Goal: Information Seeking & Learning: Check status

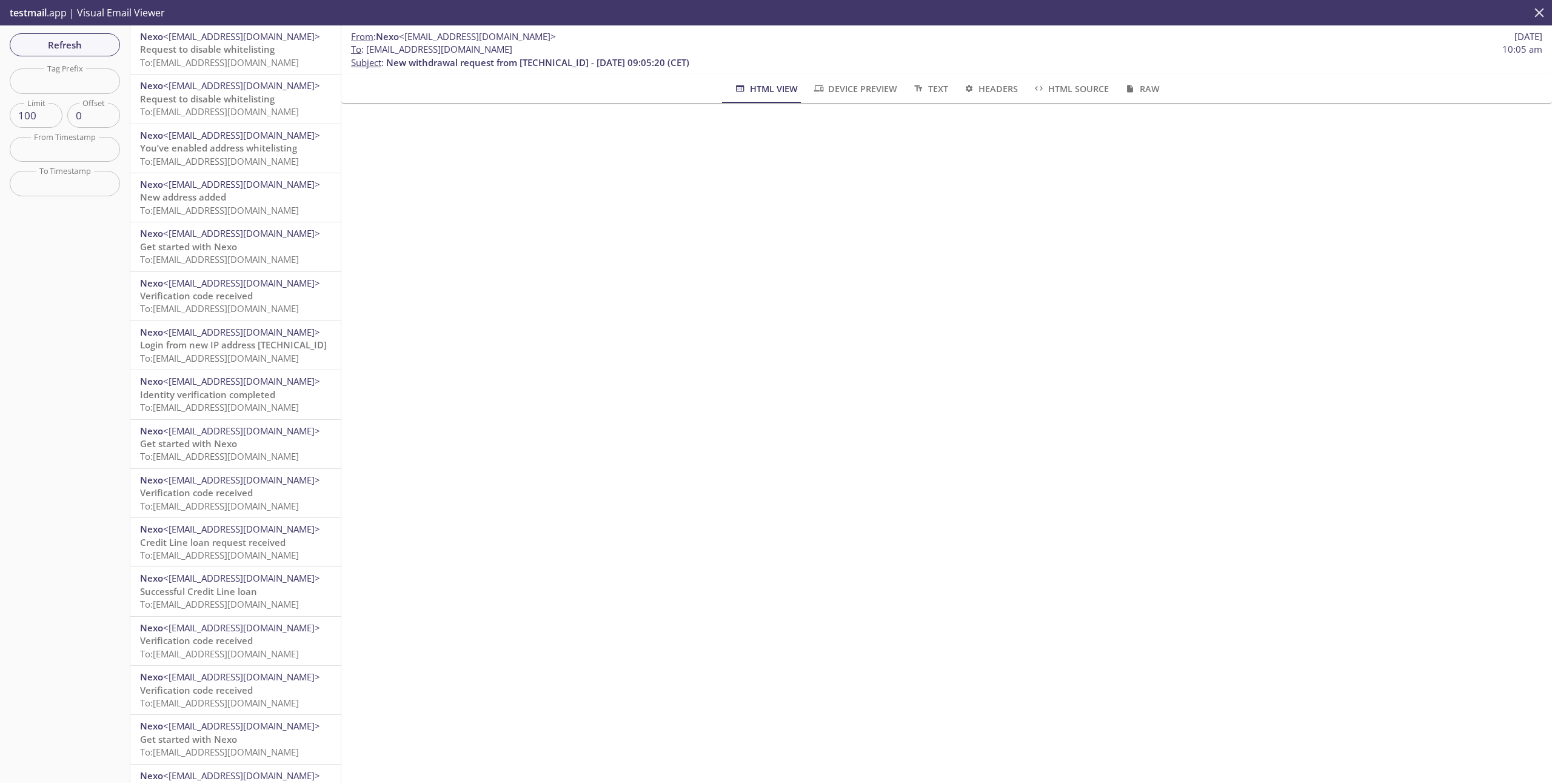
click at [1549, 9] on button "close" at bounding box center [1539, 13] width 26 height 26
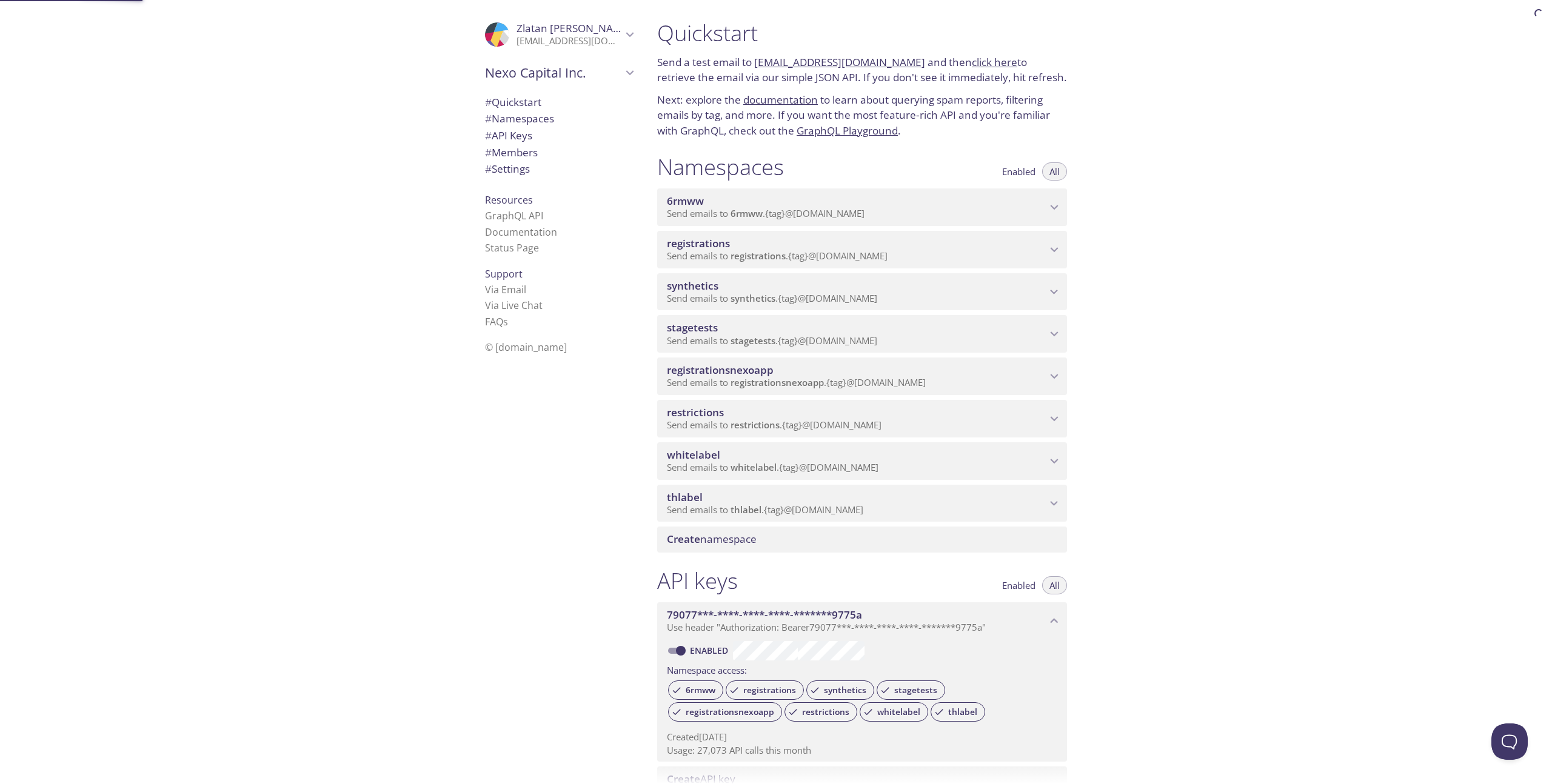
click at [1541, 11] on div at bounding box center [776, 9] width 1552 height 19
click at [953, 338] on p "Send emails to stagetests . {tag} @[DOMAIN_NAME]" at bounding box center [856, 341] width 380 height 12
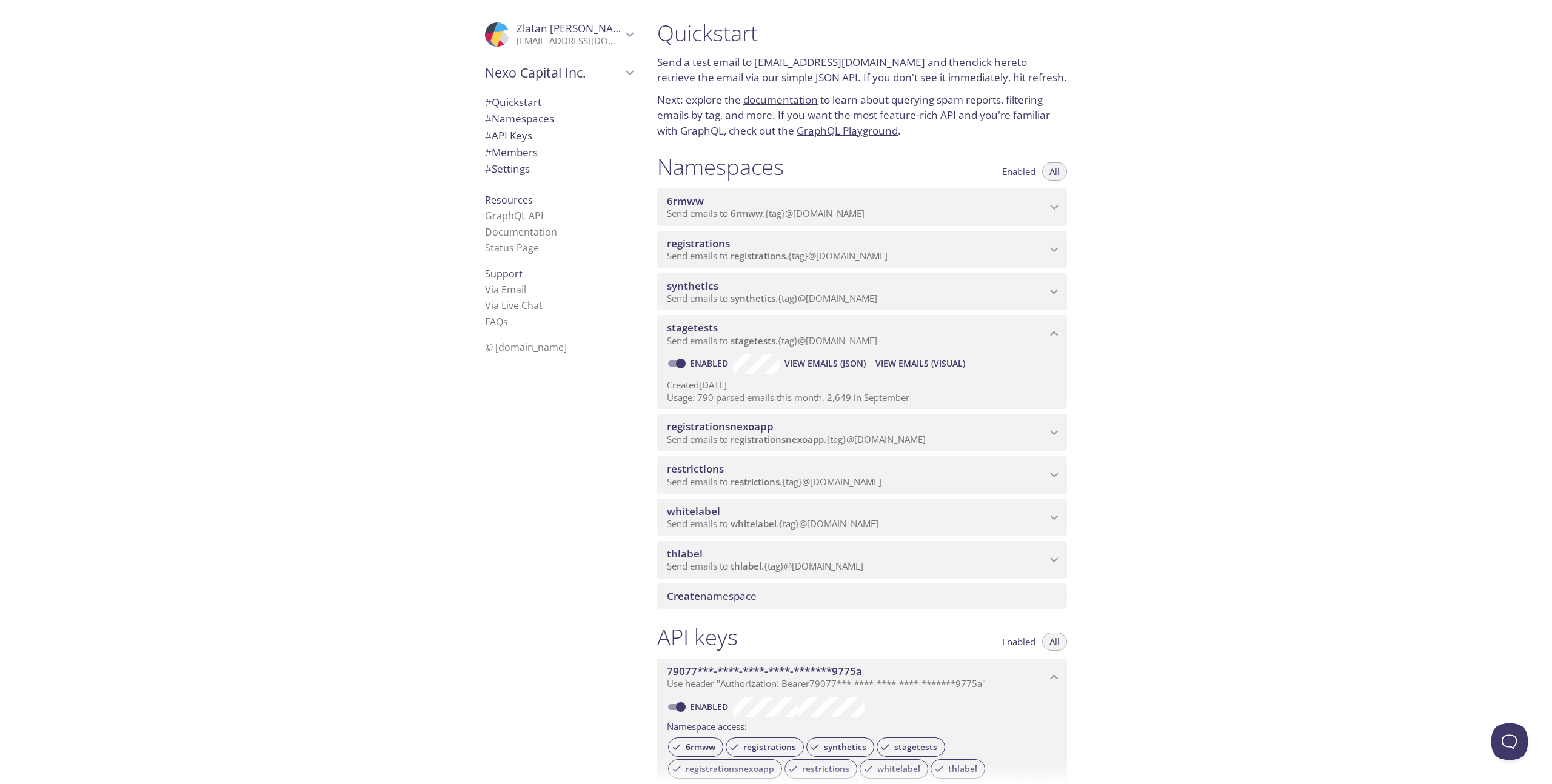
click at [891, 363] on span "View Emails (Visual)" at bounding box center [920, 364] width 90 height 15
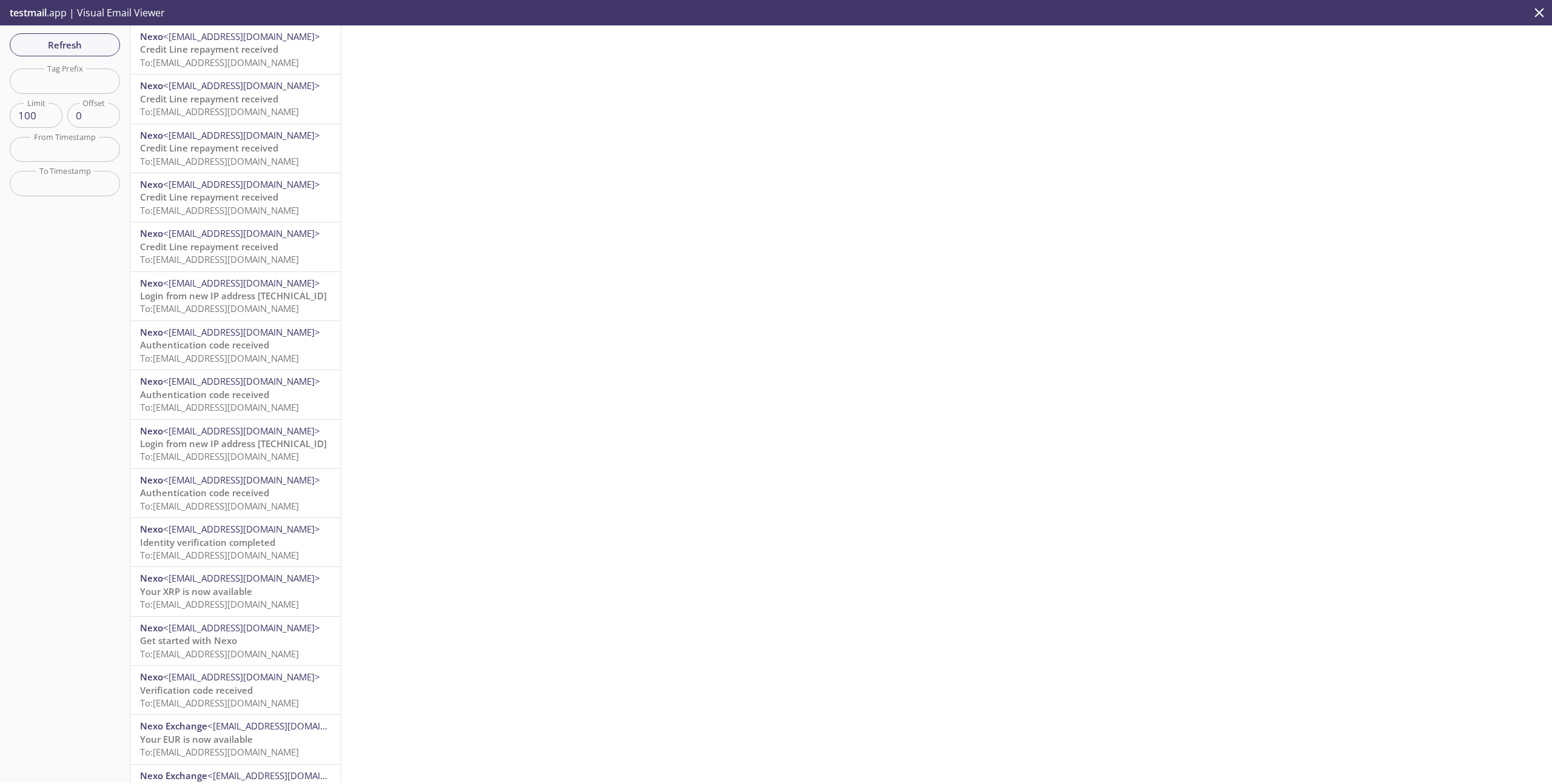
click at [225, 64] on span "To: [EMAIL_ADDRESS][DOMAIN_NAME]" at bounding box center [218, 63] width 158 height 12
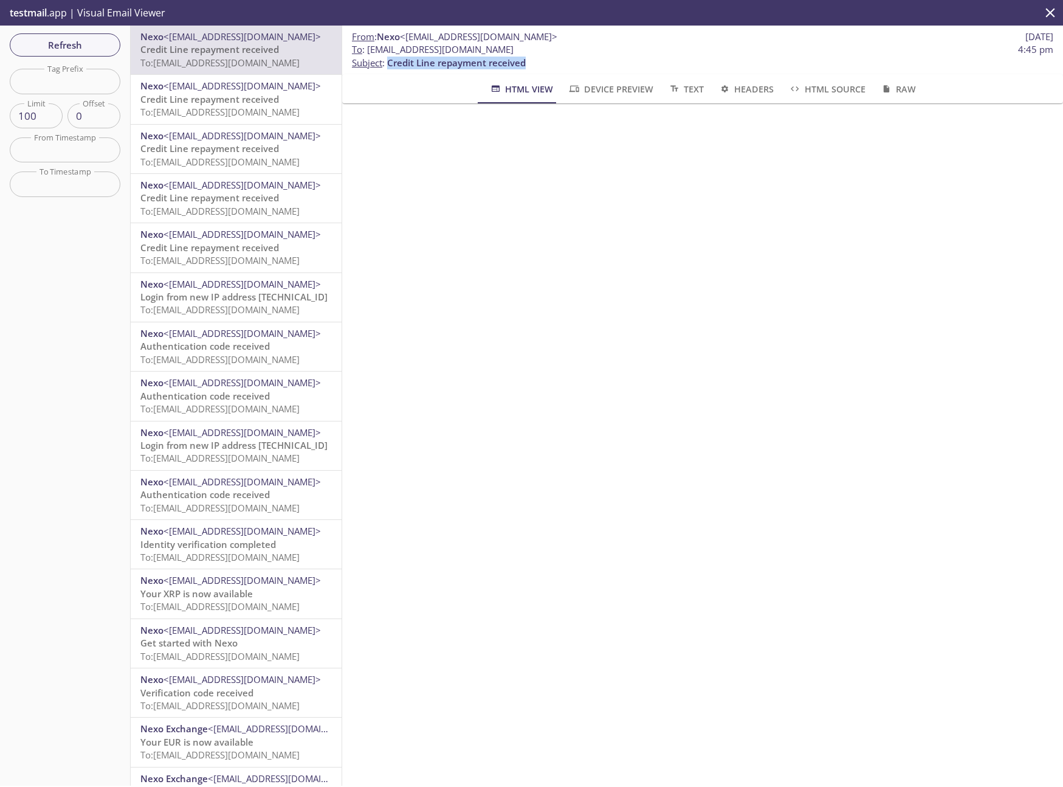
drag, startPoint x: 530, startPoint y: 63, endPoint x: 389, endPoint y: 67, distance: 141.7
click at [389, 67] on p "To : [EMAIL_ADDRESS][DOMAIN_NAME] 4:45 pm Subject : Credit Line repayment recei…" at bounding box center [703, 56] width 702 height 26
copy span "Credit Line repayment received"
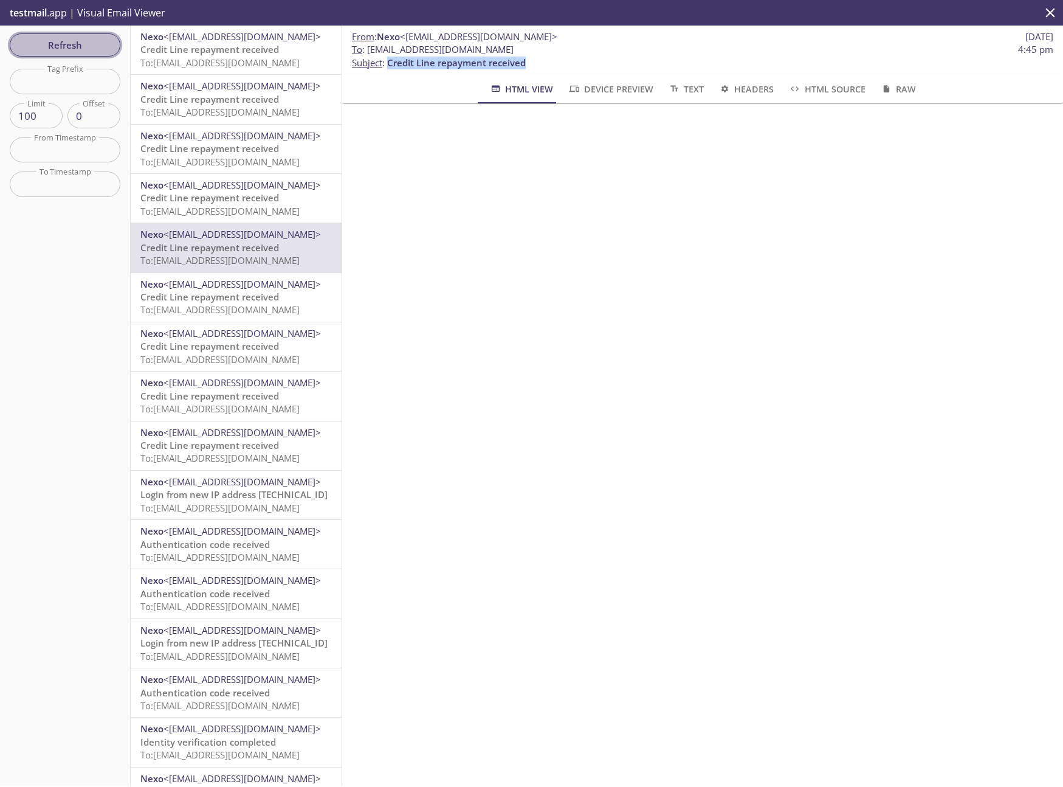
click at [78, 44] on span "Refresh" at bounding box center [64, 45] width 91 height 16
